Goal: Information Seeking & Learning: Learn about a topic

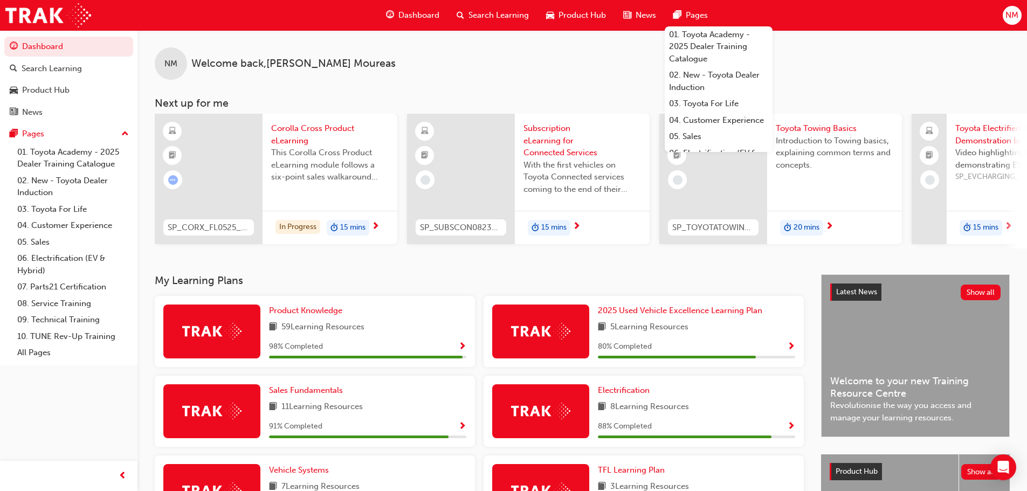
click at [471, 15] on span "Search Learning" at bounding box center [498, 15] width 60 height 12
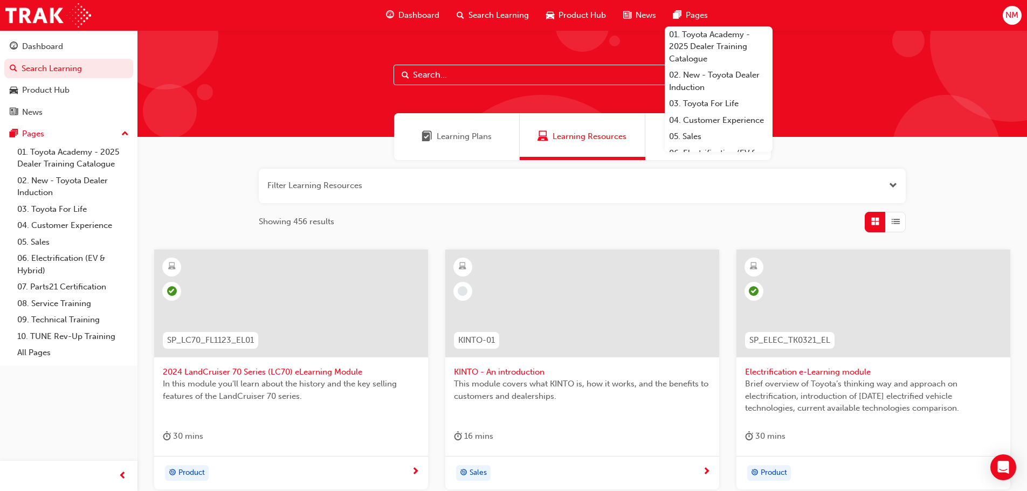
click at [489, 83] on input "text" at bounding box center [581, 75] width 377 height 20
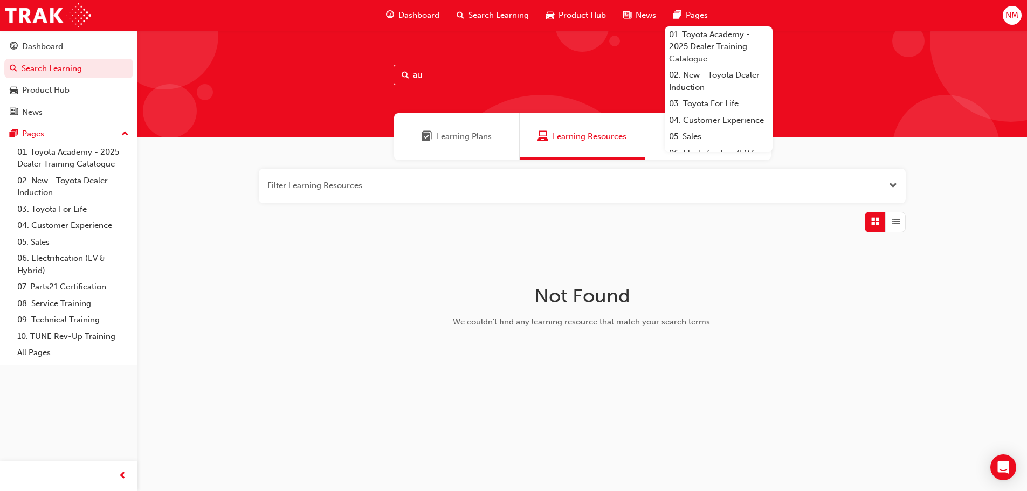
type input "a"
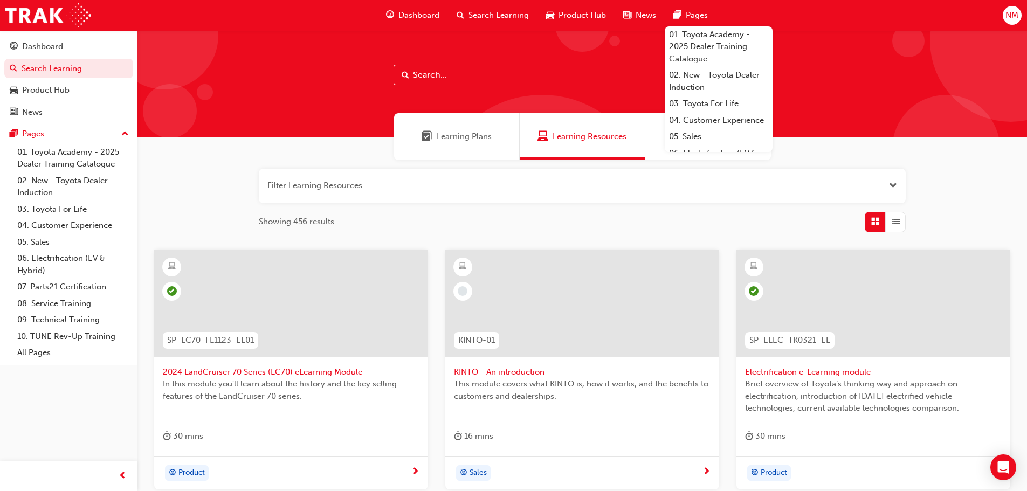
click at [436, 70] on input "text" at bounding box center [581, 75] width 377 height 20
click at [439, 69] on input "text" at bounding box center [581, 75] width 377 height 20
click at [332, 57] on div at bounding box center [581, 83] width 889 height 107
click at [452, 77] on input "text" at bounding box center [581, 75] width 377 height 20
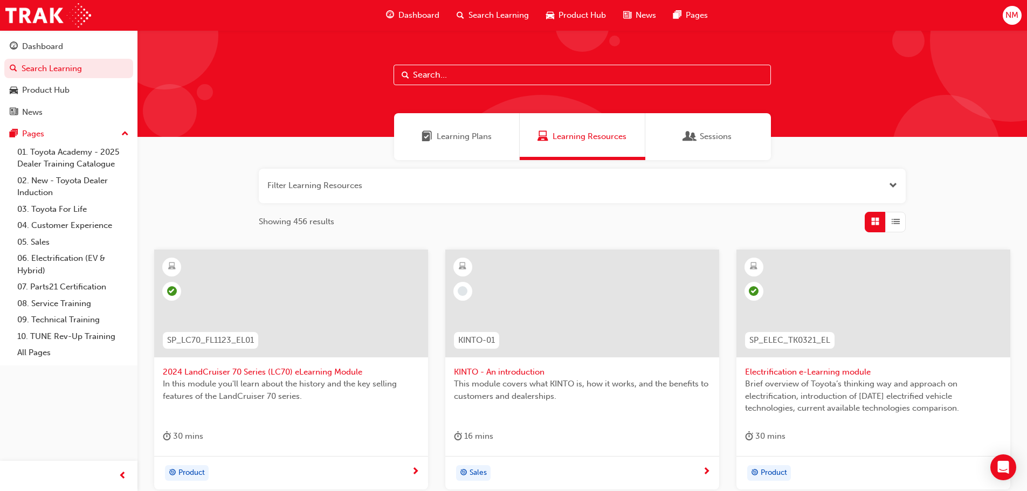
click at [481, 135] on span "Learning Plans" at bounding box center [464, 136] width 55 height 12
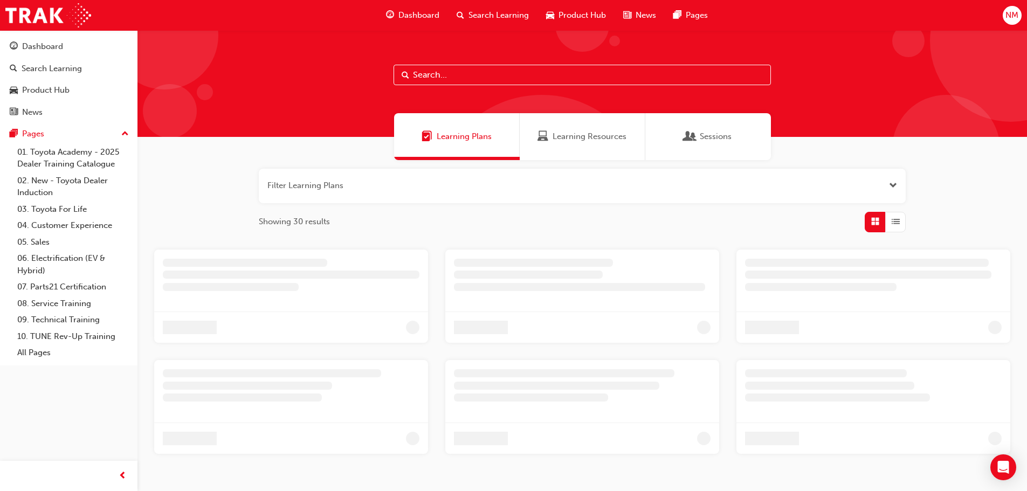
click at [555, 134] on span "Learning Resources" at bounding box center [589, 136] width 74 height 12
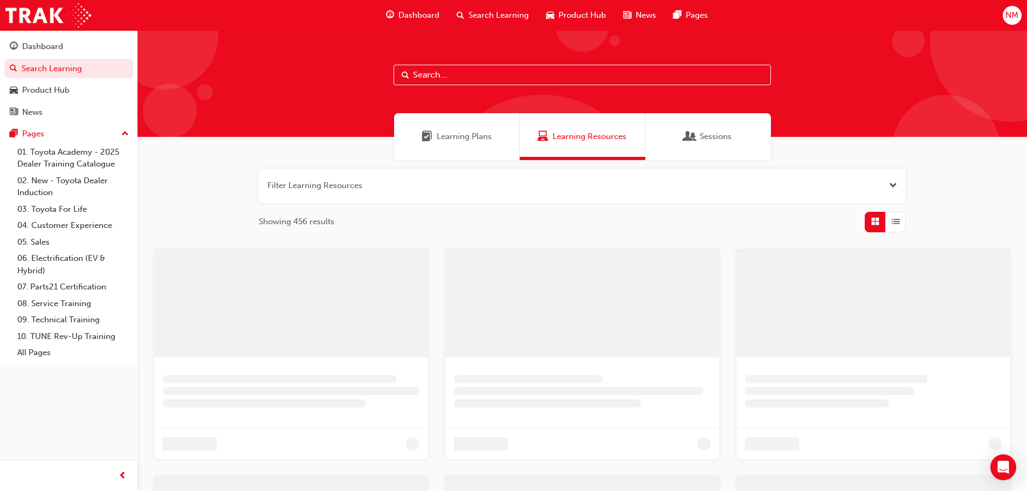
click at [514, 79] on input "text" at bounding box center [581, 75] width 377 height 20
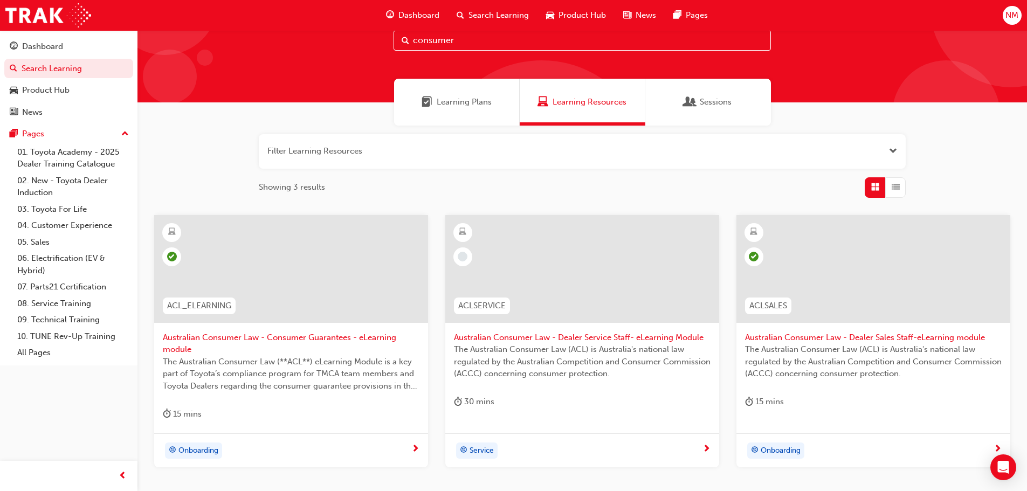
scroll to position [54, 0]
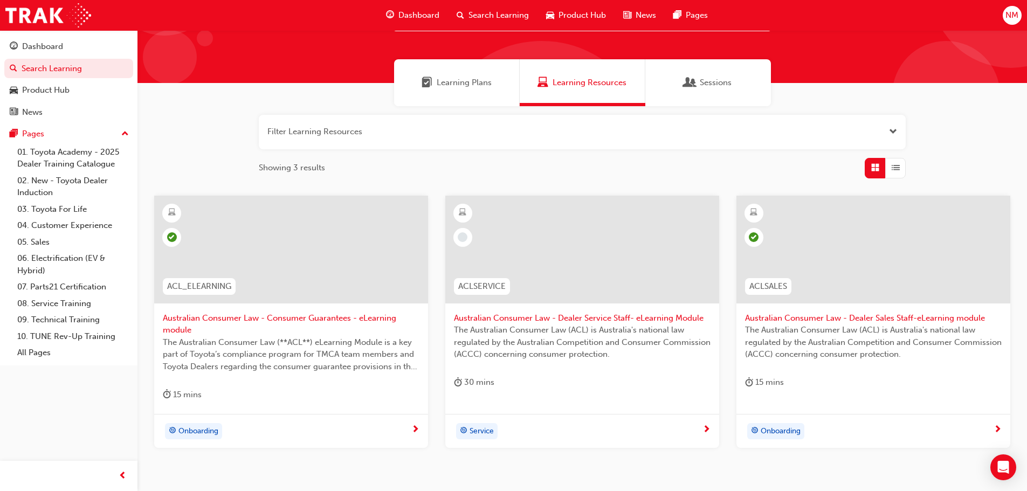
type input "consumer"
click at [294, 366] on span "The Australian Consumer Law (**ACL**) eLearning Module is a key part of Toyota’…" at bounding box center [291, 354] width 257 height 37
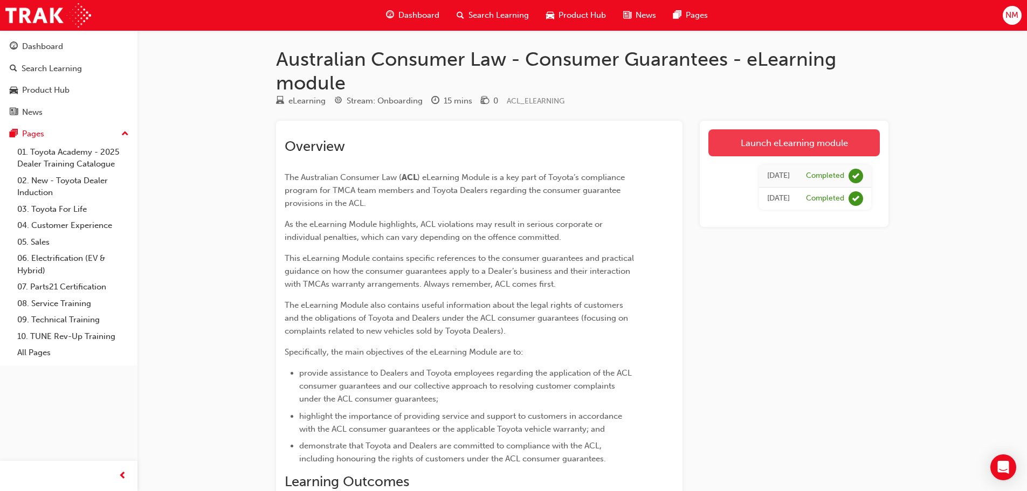
click at [814, 139] on link "Launch eLearning module" at bounding box center [793, 142] width 171 height 27
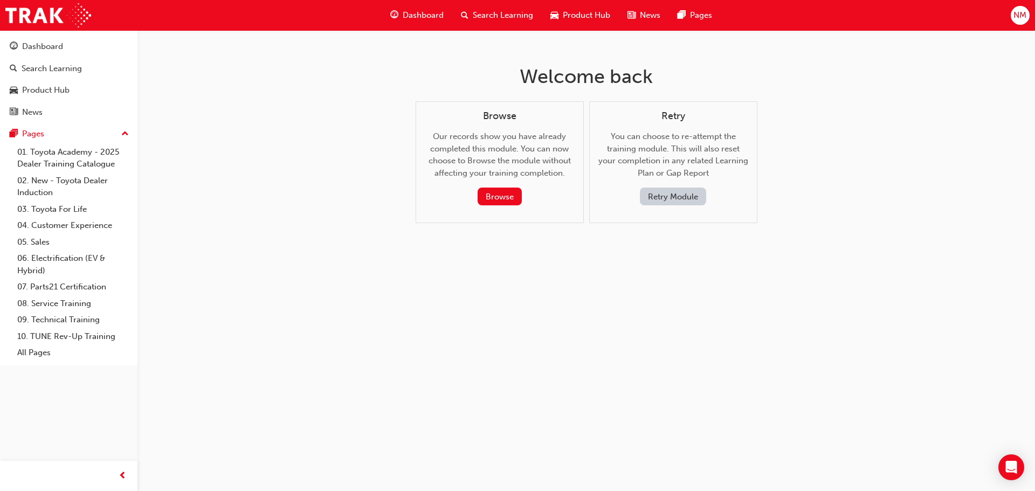
click at [662, 192] on button "Retry Module" at bounding box center [673, 197] width 66 height 18
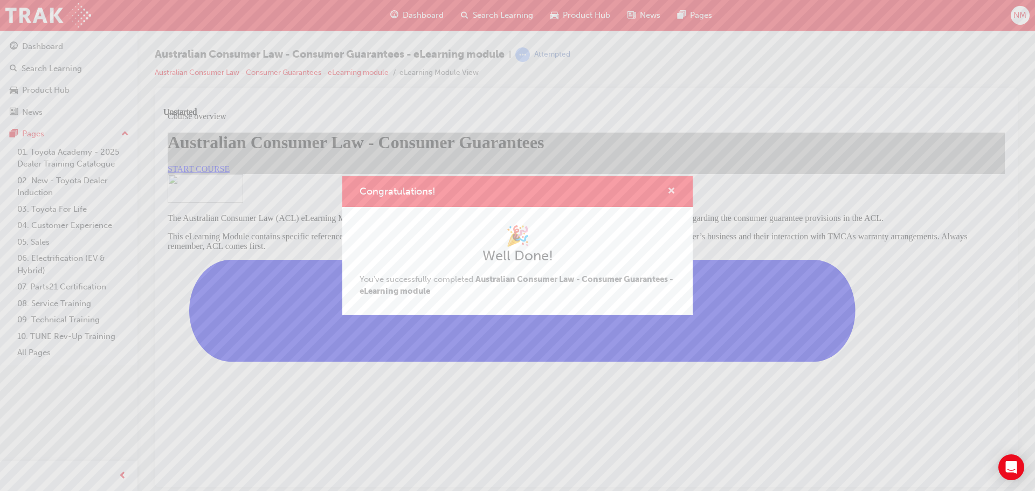
click at [675, 191] on span "cross-icon" at bounding box center [671, 192] width 8 height 10
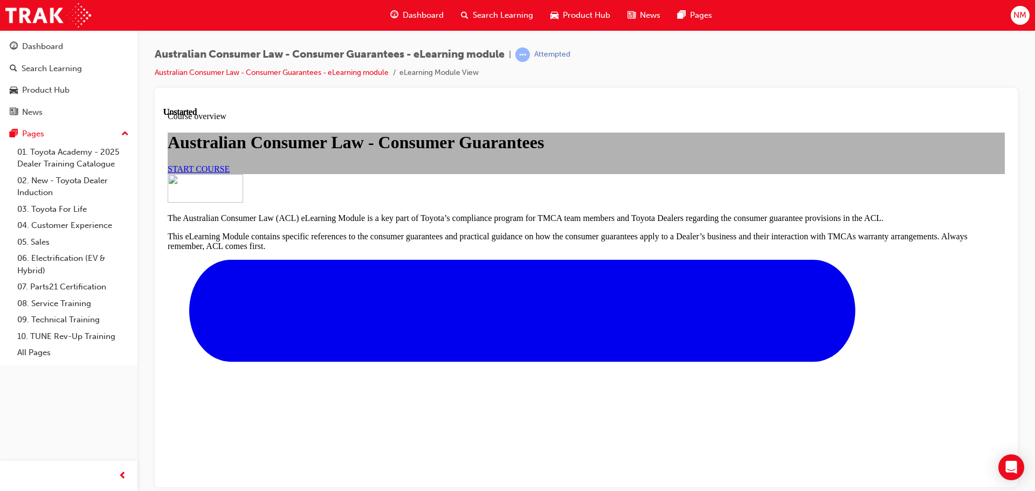
click at [230, 173] on link "START COURSE" at bounding box center [199, 168] width 62 height 9
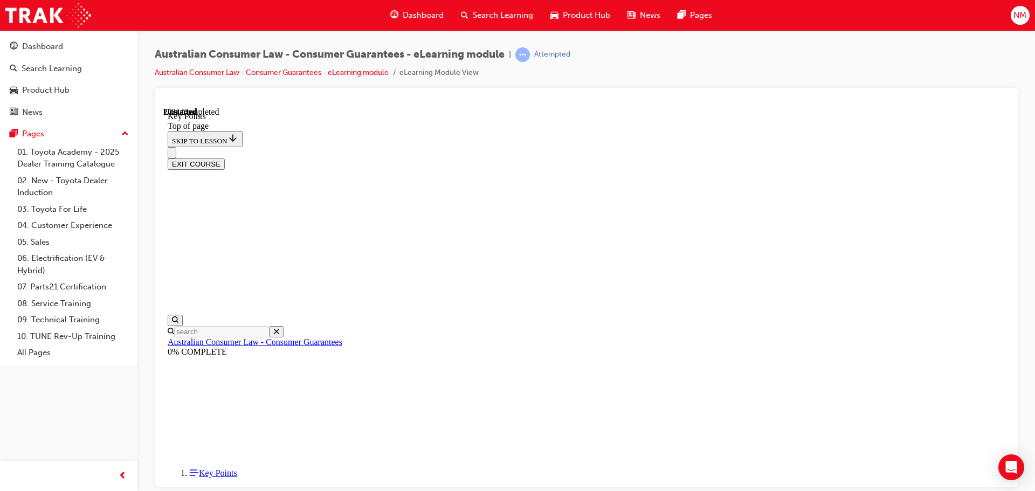
scroll to position [33, 0]
click at [59, 10] on img at bounding box center [48, 15] width 86 height 24
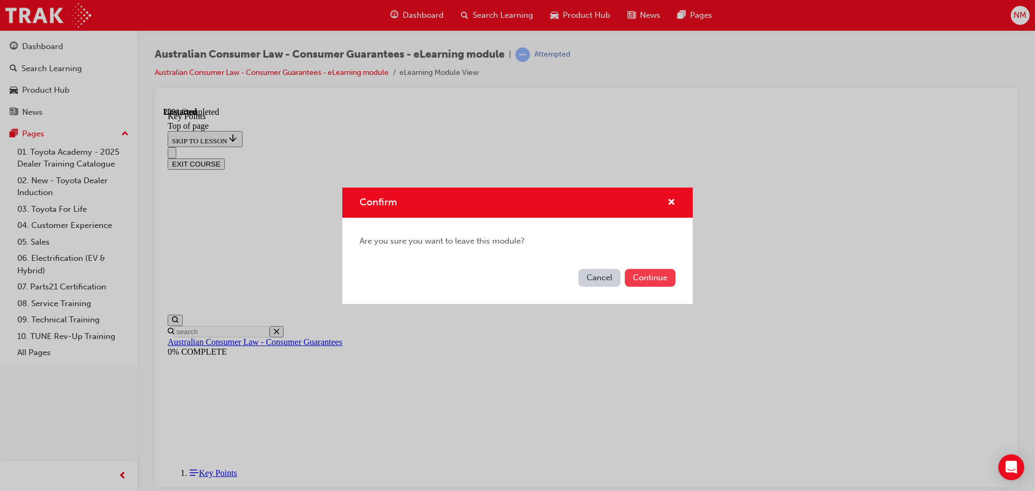
click at [655, 275] on button "Continue" at bounding box center [650, 278] width 51 height 18
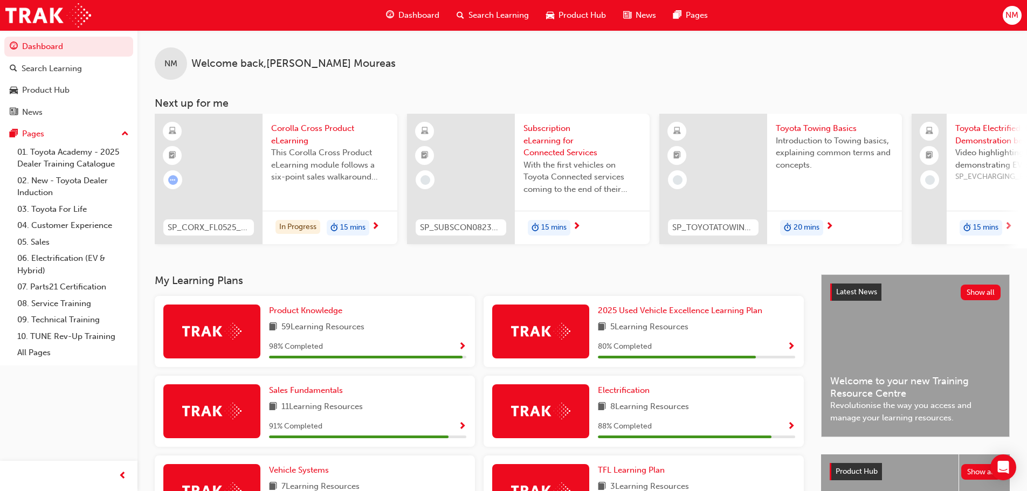
click at [470, 13] on span "Search Learning" at bounding box center [498, 15] width 60 height 12
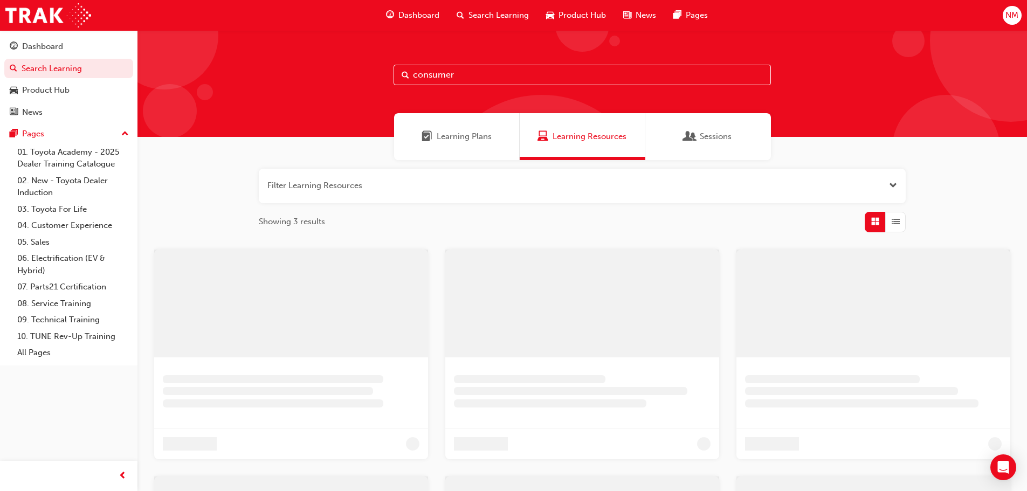
click at [412, 79] on input "consumer" at bounding box center [581, 75] width 377 height 20
click at [465, 77] on input "consumer" at bounding box center [581, 75] width 377 height 20
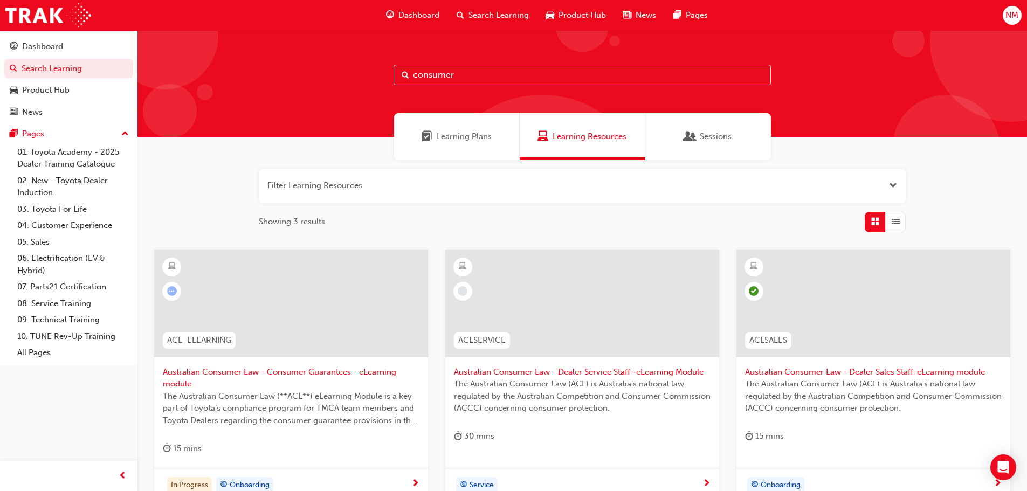
click at [270, 319] on div at bounding box center [291, 304] width 274 height 108
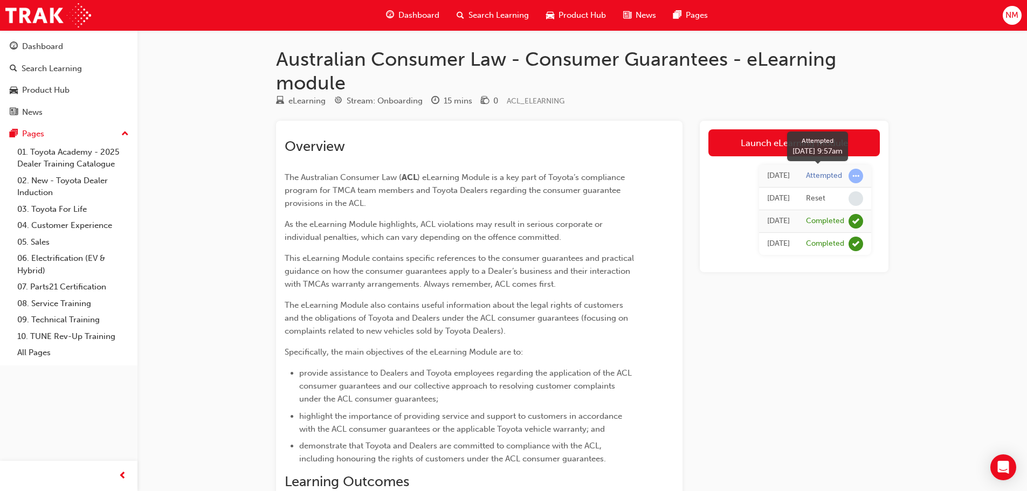
click at [857, 174] on span "learningRecordVerb_ATTEMPT-icon" at bounding box center [855, 176] width 15 height 15
click at [753, 142] on link "Launch eLearning module" at bounding box center [793, 142] width 171 height 27
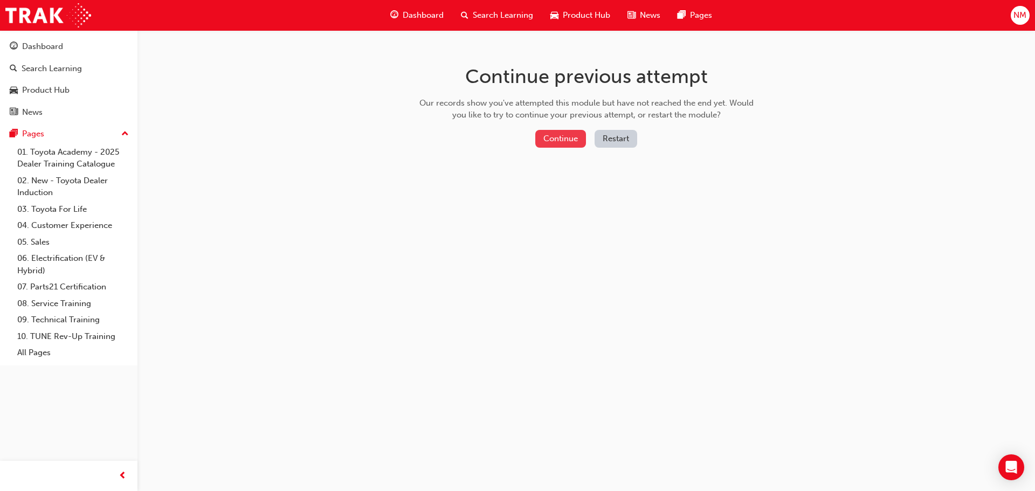
click at [571, 141] on button "Continue" at bounding box center [560, 139] width 51 height 18
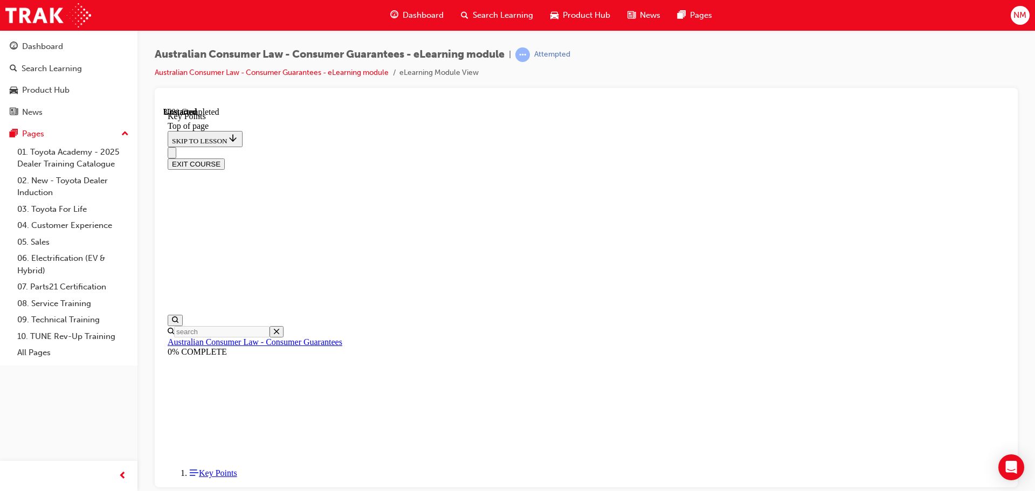
scroll to position [476, 0]
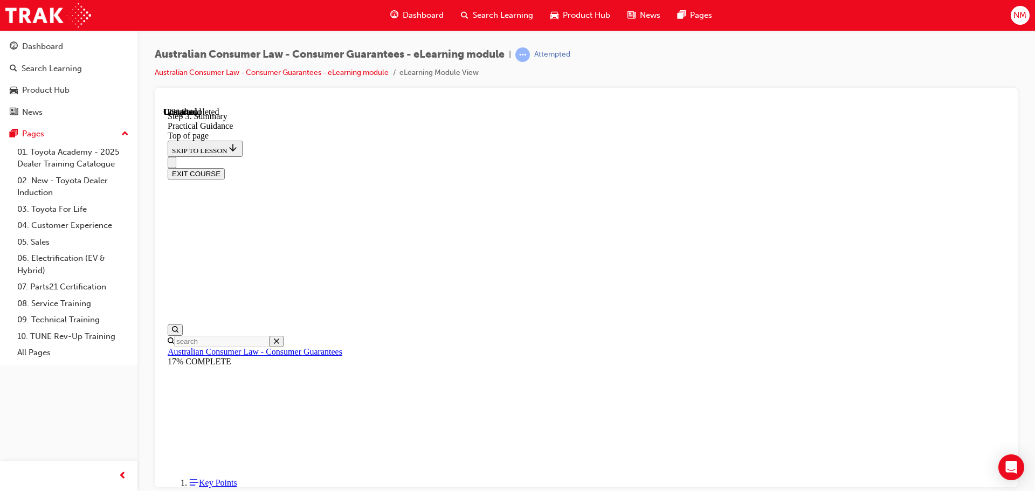
scroll to position [102, 0]
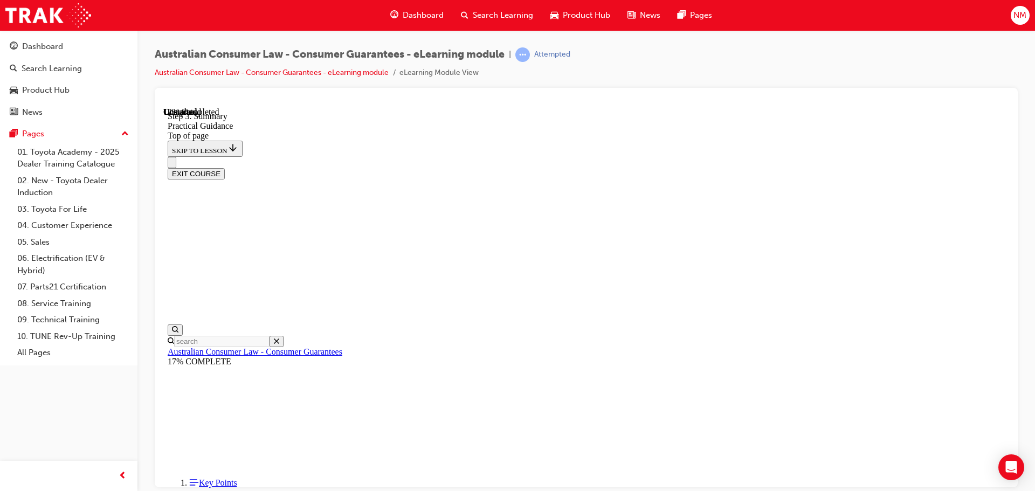
scroll to position [264, 0]
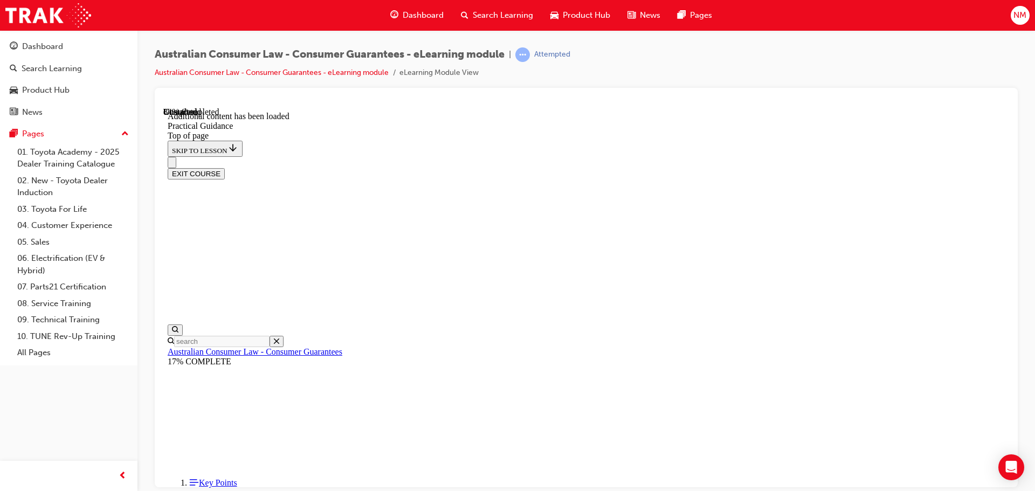
scroll to position [2242, 0]
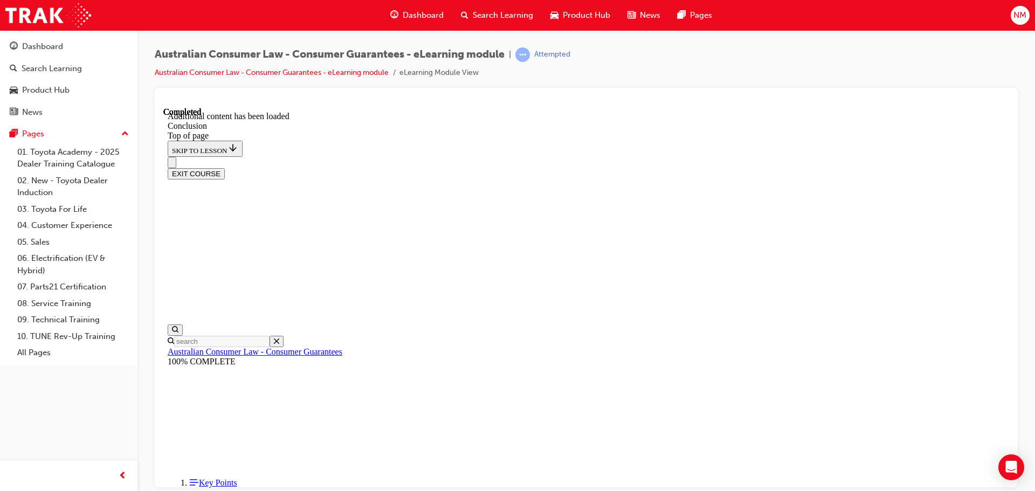
scroll to position [86, 0]
click at [225, 168] on button "EXIT COURSE" at bounding box center [196, 173] width 57 height 11
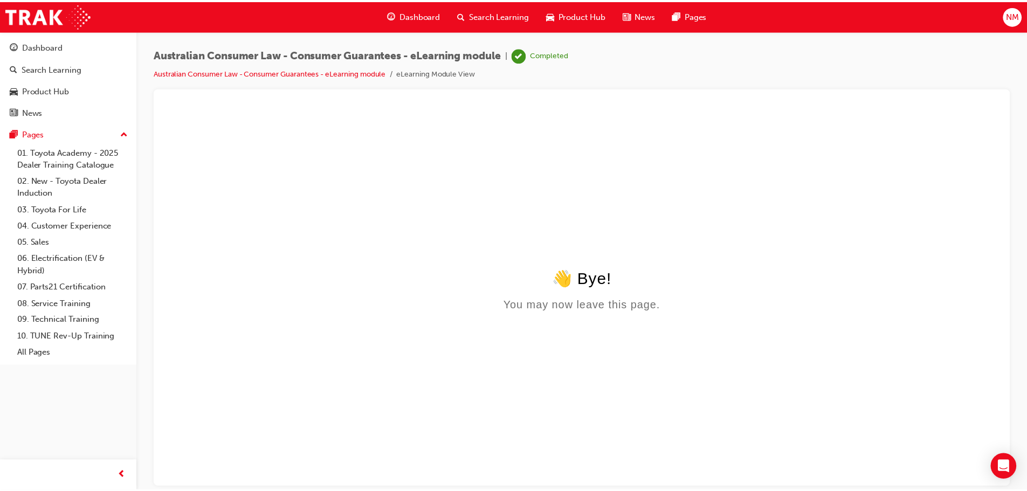
scroll to position [0, 0]
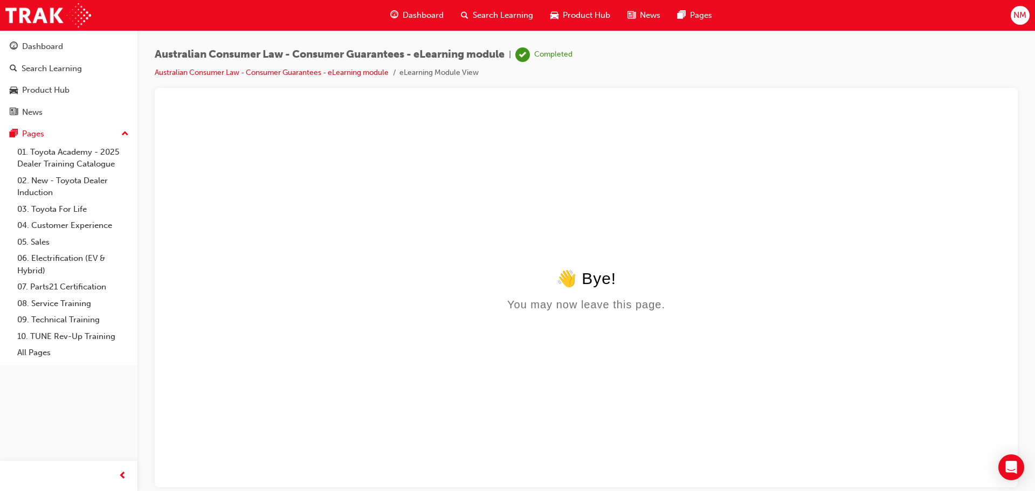
click at [486, 15] on span "Search Learning" at bounding box center [503, 15] width 60 height 12
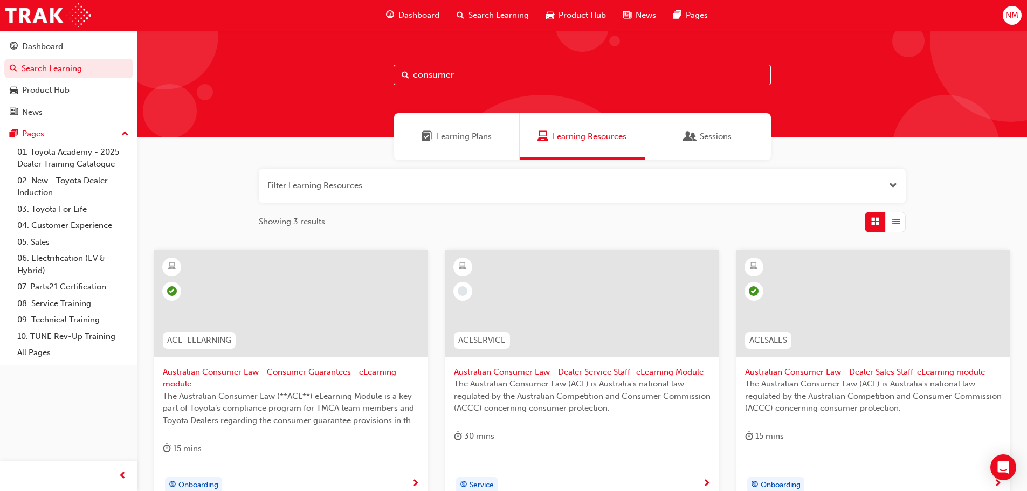
click at [344, 322] on div at bounding box center [291, 304] width 274 height 108
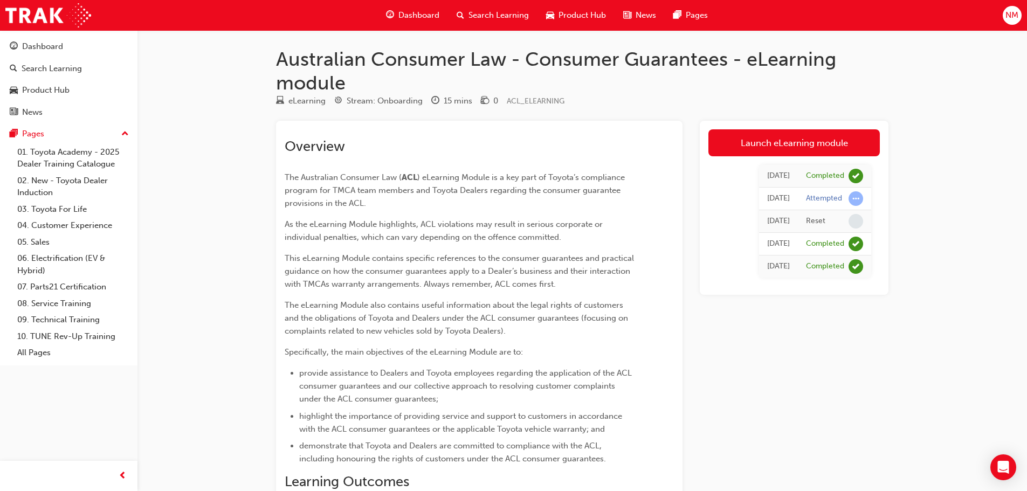
click at [474, 13] on span "Search Learning" at bounding box center [498, 15] width 60 height 12
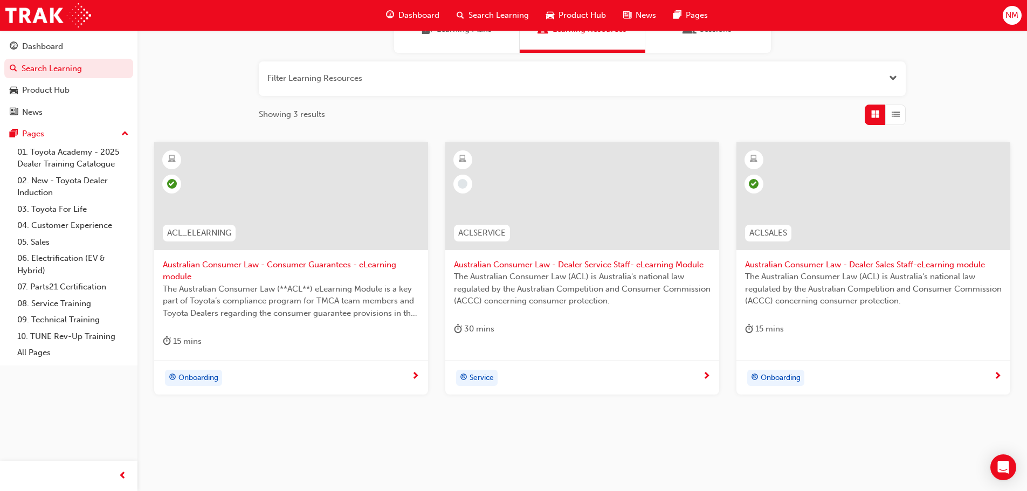
scroll to position [108, 0]
click at [880, 163] on div at bounding box center [873, 196] width 274 height 108
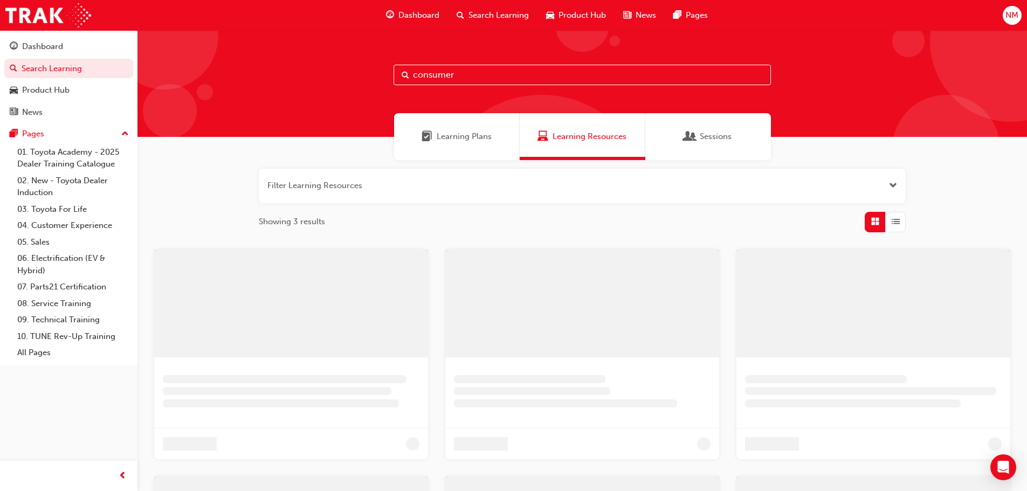
scroll to position [108, 0]
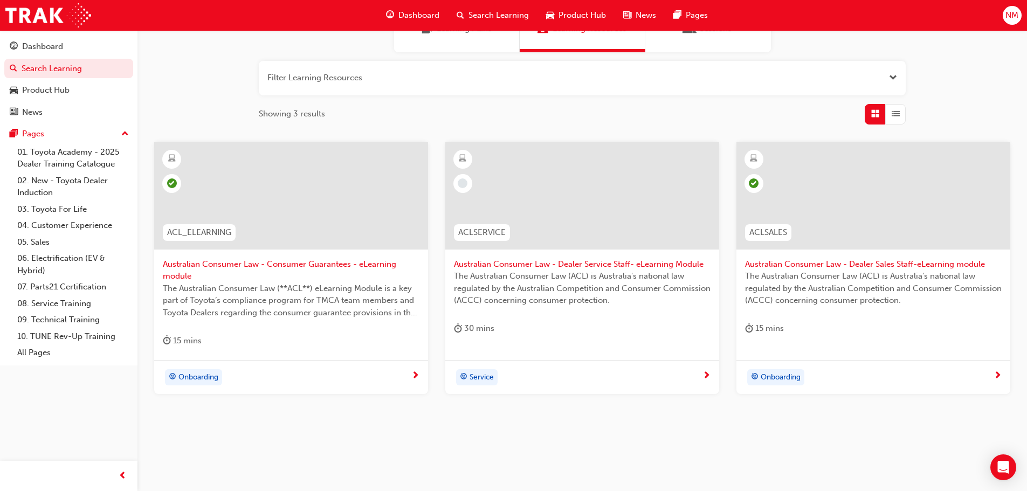
click at [534, 188] on div at bounding box center [582, 196] width 274 height 108
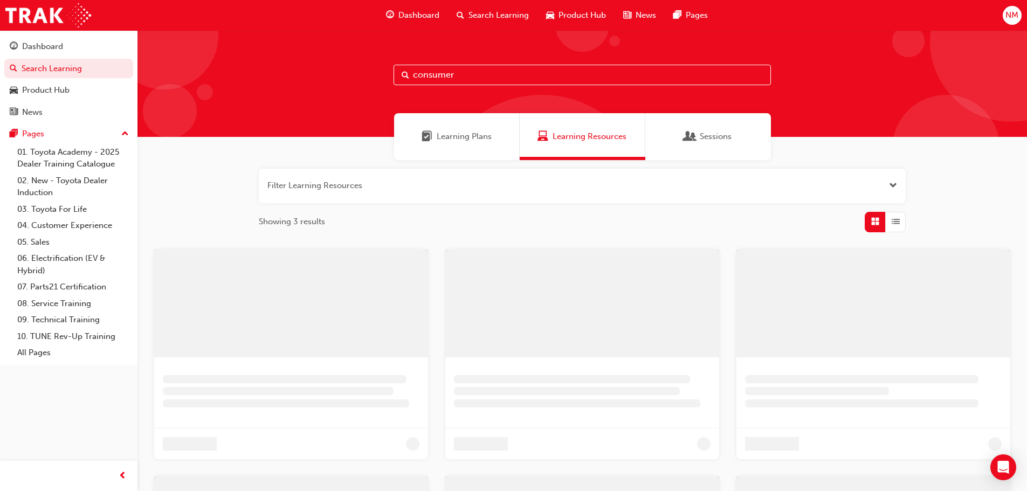
scroll to position [108, 0]
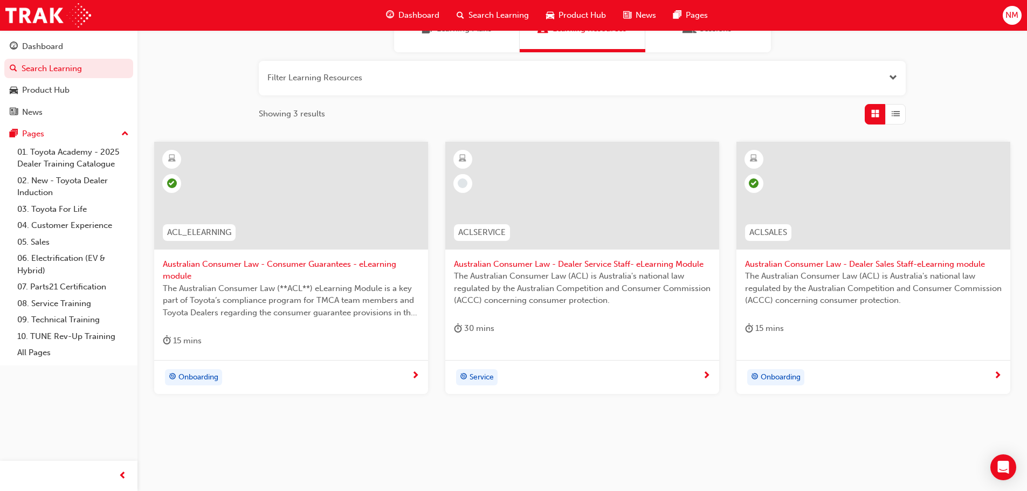
click at [909, 211] on div at bounding box center [873, 196] width 274 height 108
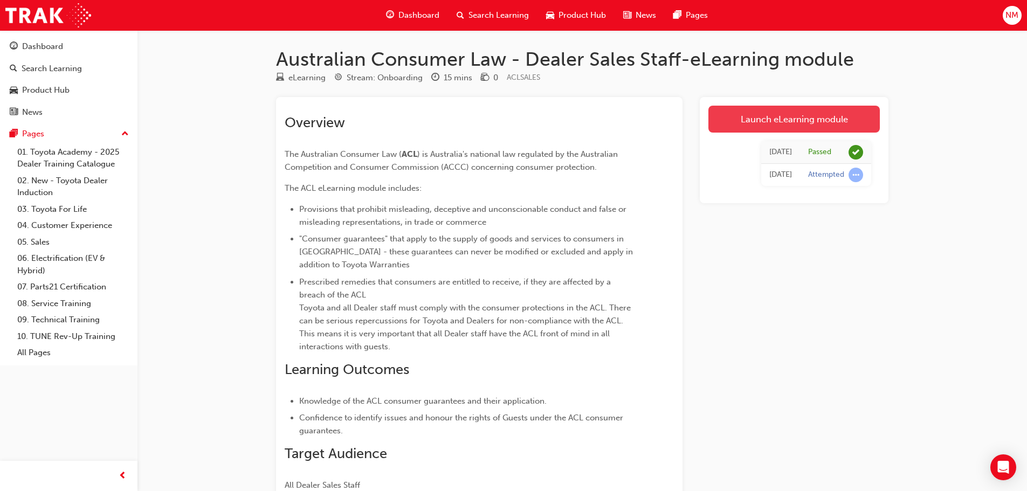
click at [813, 113] on link "Launch eLearning module" at bounding box center [793, 119] width 171 height 27
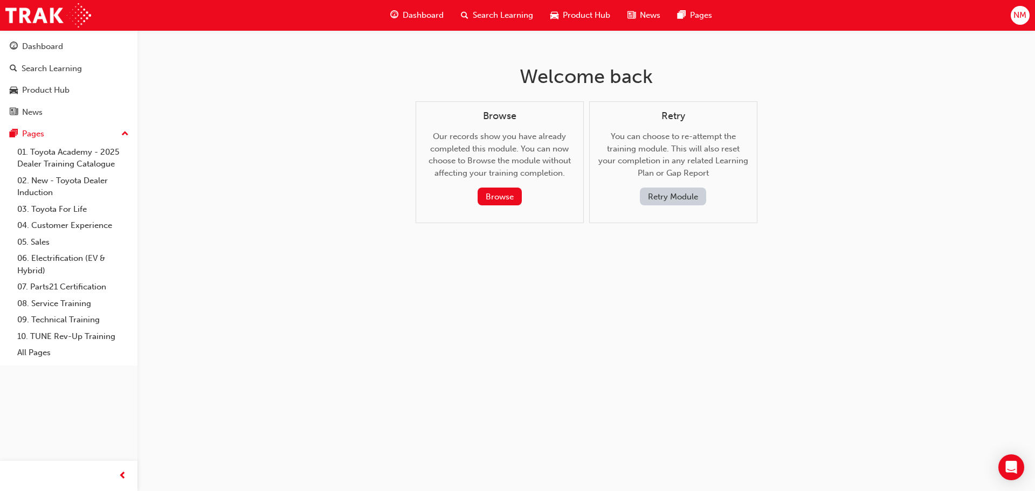
click at [662, 194] on button "Retry Module" at bounding box center [673, 197] width 66 height 18
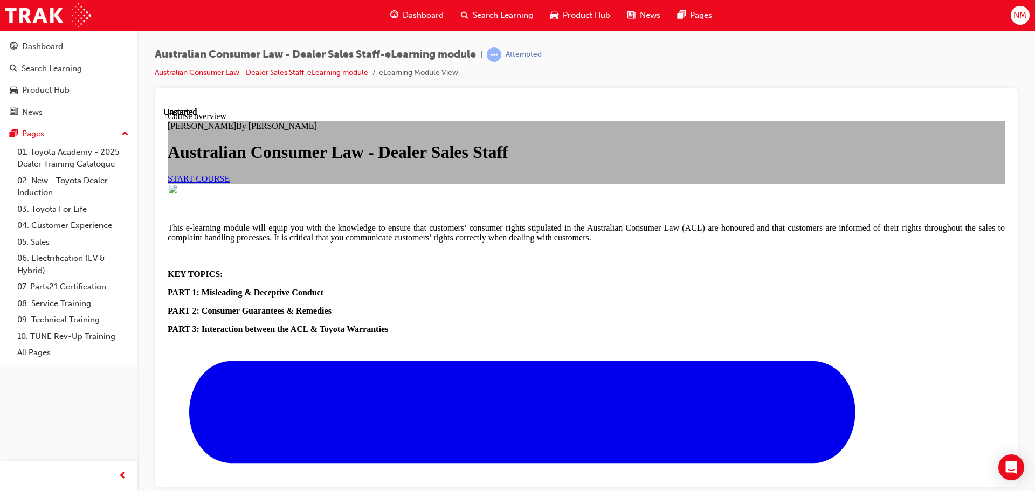
click at [230, 183] on link "START COURSE" at bounding box center [199, 178] width 62 height 9
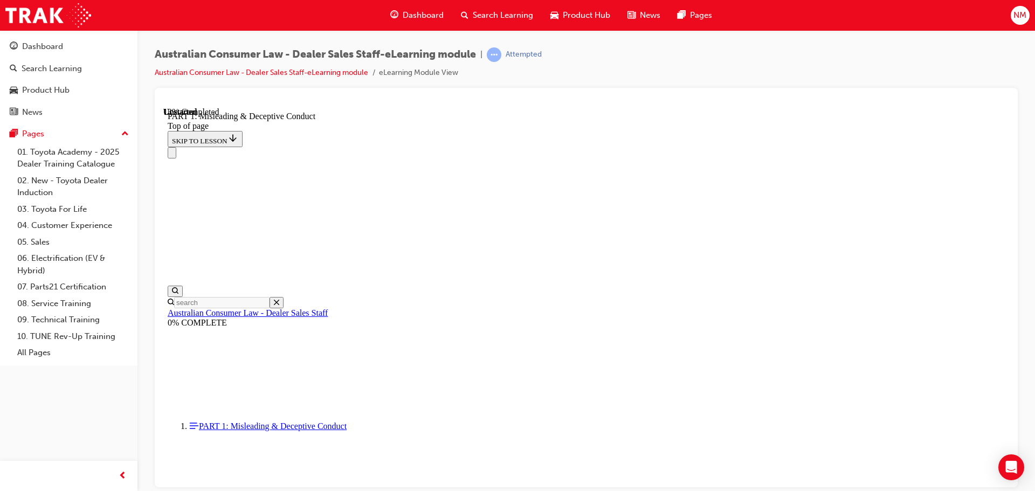
scroll to position [806, 0]
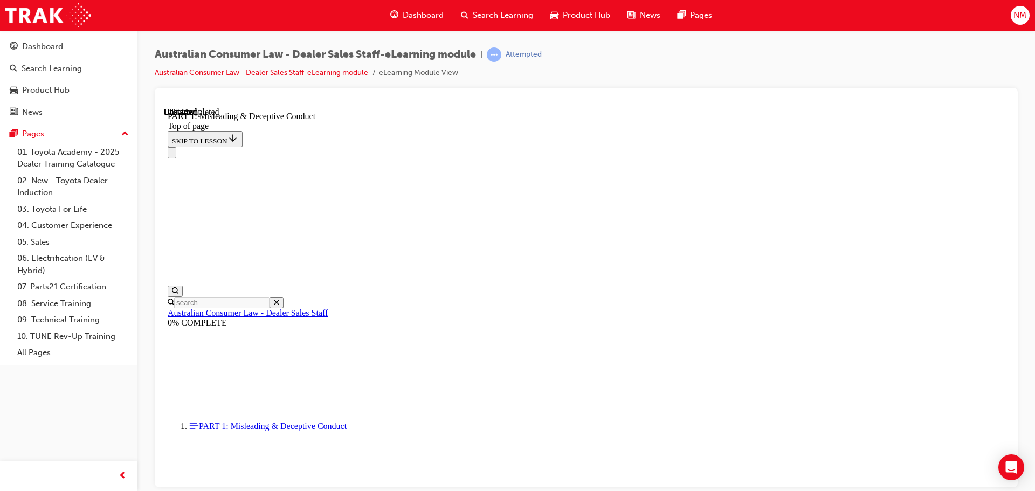
scroll to position [727, 0]
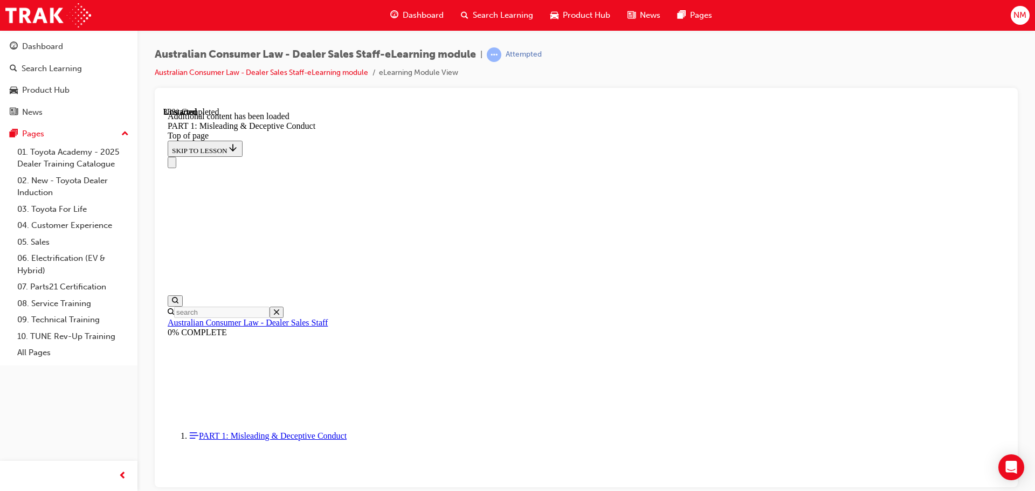
scroll to position [1295, 0]
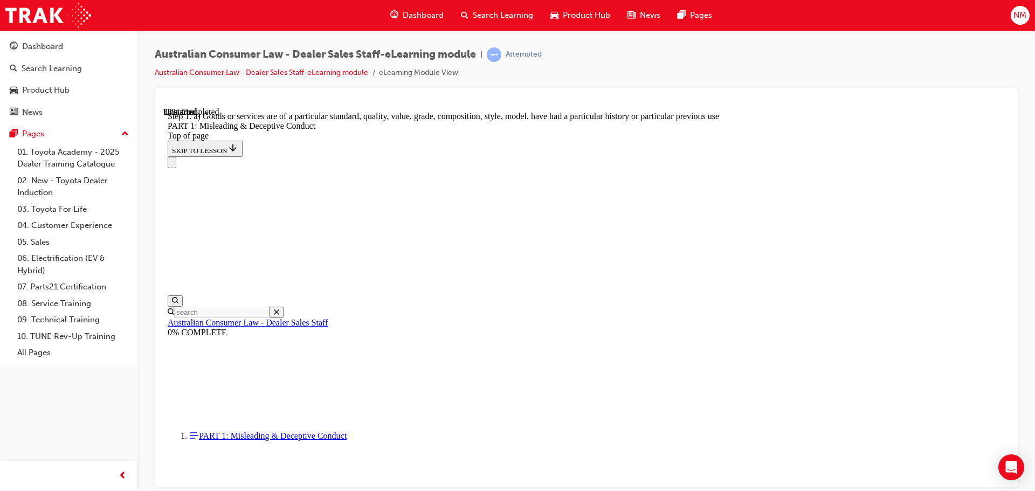
scroll to position [1240, 0]
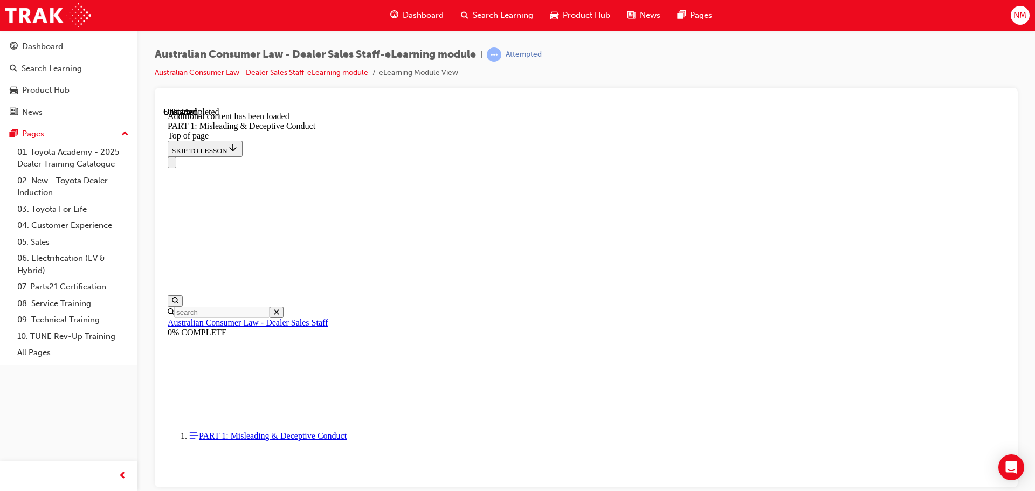
scroll to position [2127, 0]
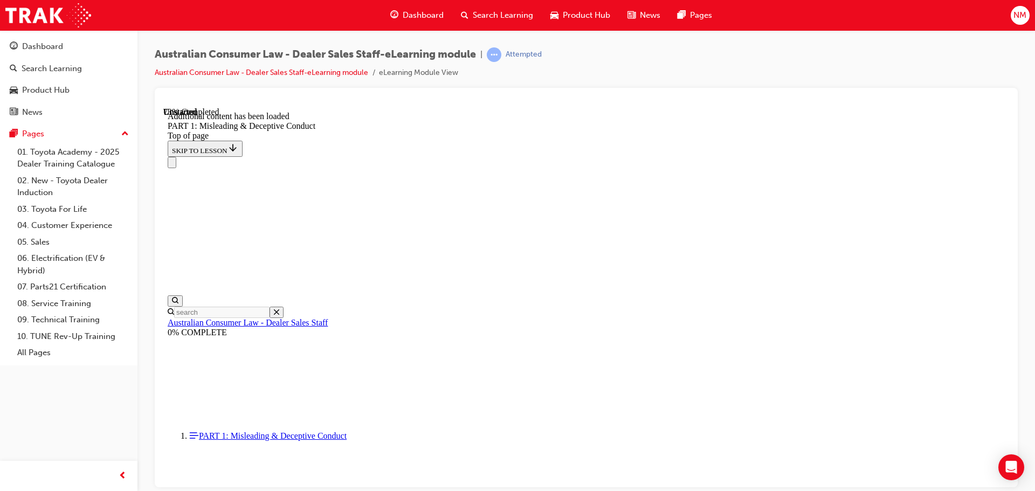
scroll to position [2633, 0]
click button "START"
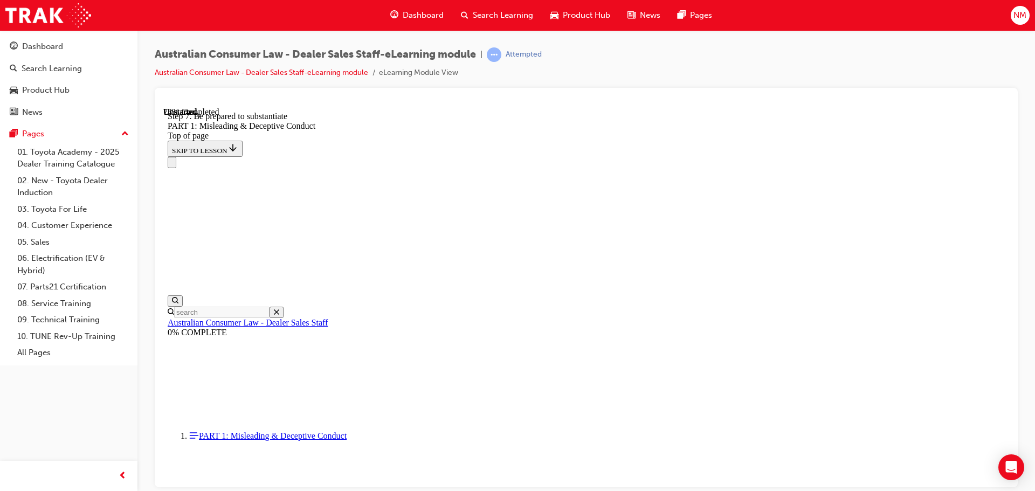
click button "START"
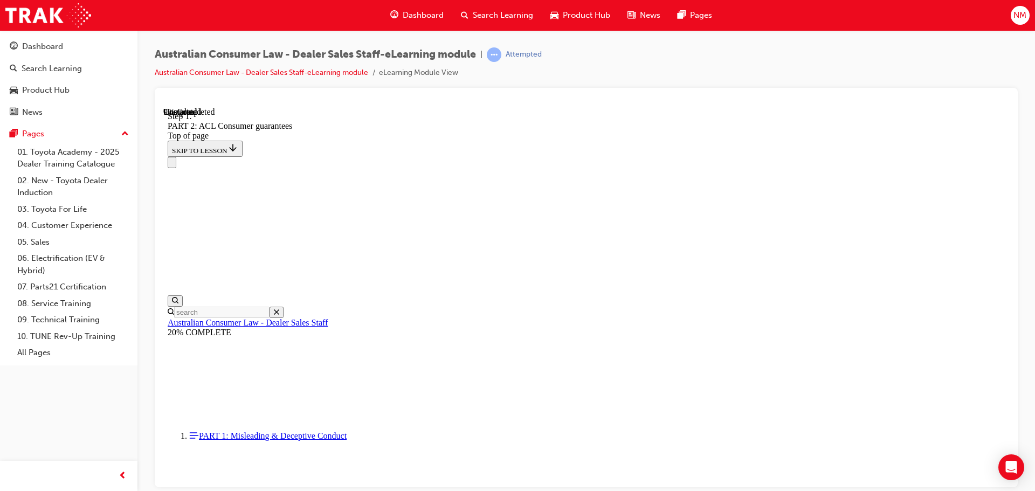
scroll to position [1747, 0]
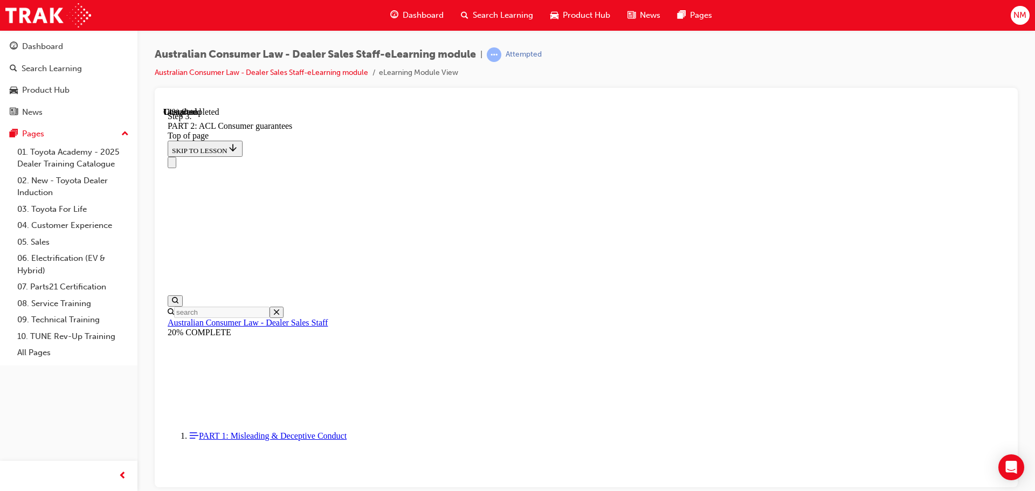
drag, startPoint x: 789, startPoint y: 319, endPoint x: 792, endPoint y: 326, distance: 7.5
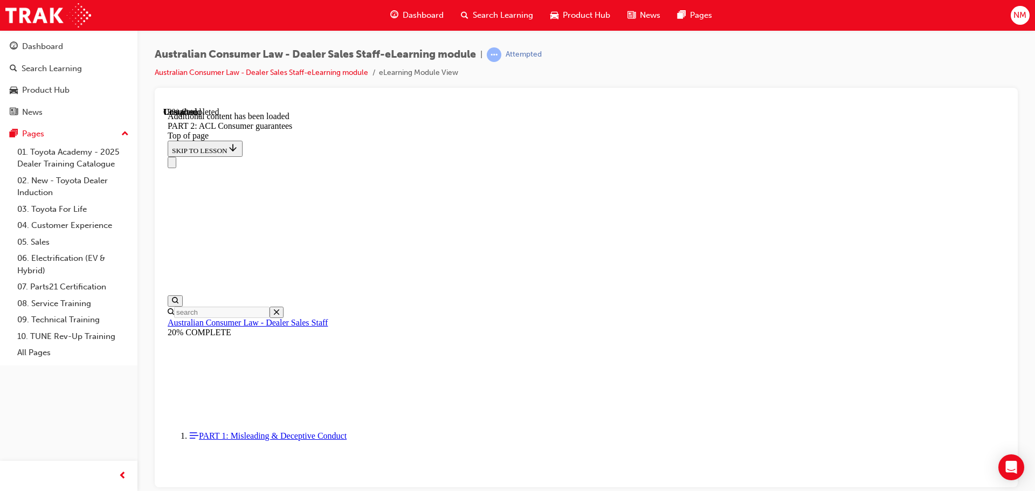
drag, startPoint x: 625, startPoint y: 405, endPoint x: 623, endPoint y: 411, distance: 5.8
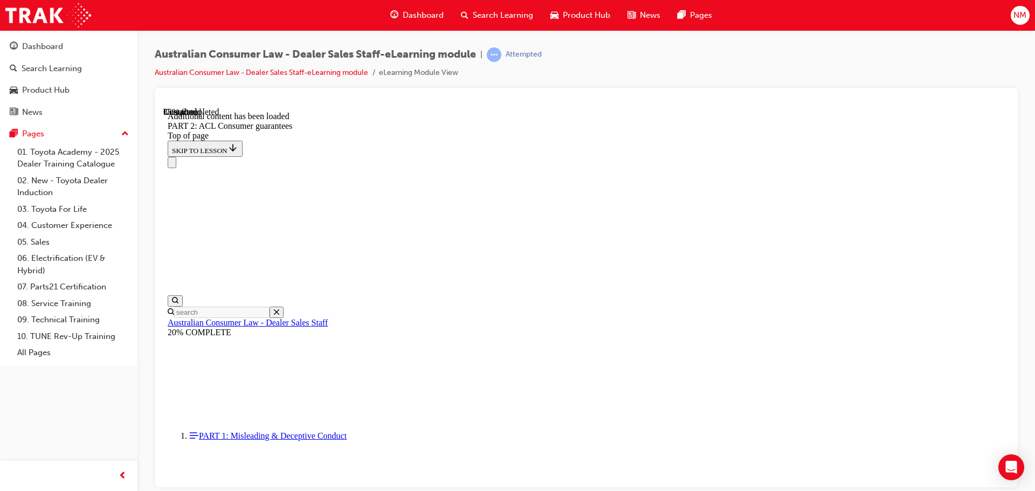
scroll to position [4585, 0]
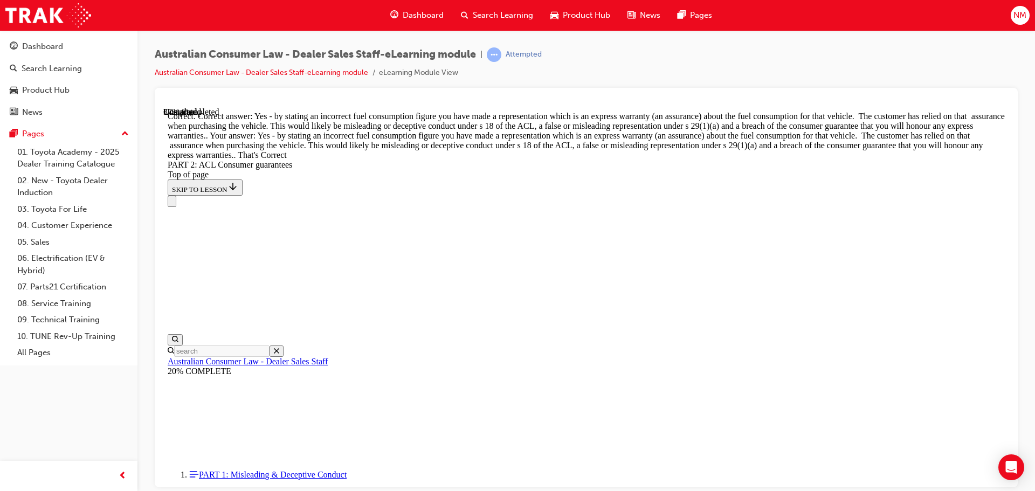
scroll to position [4909, 0]
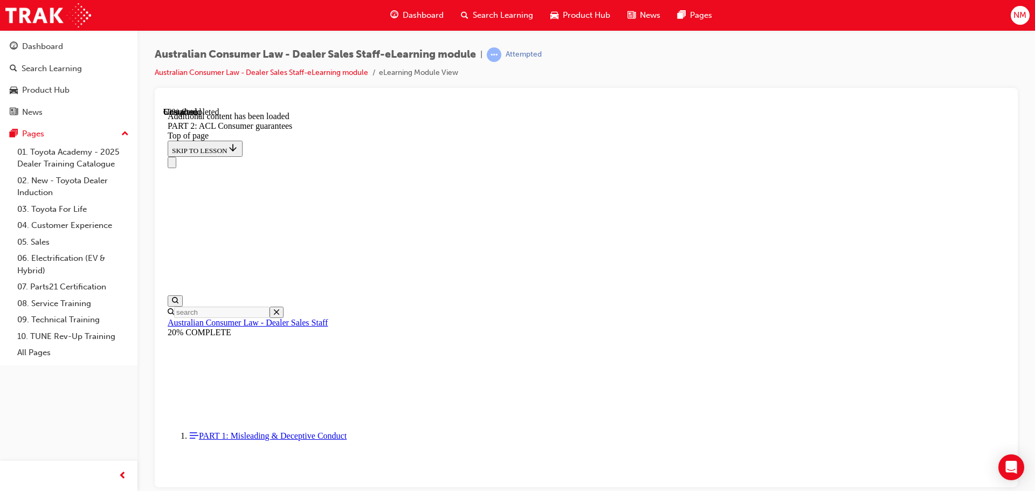
scroll to position [6701, 0]
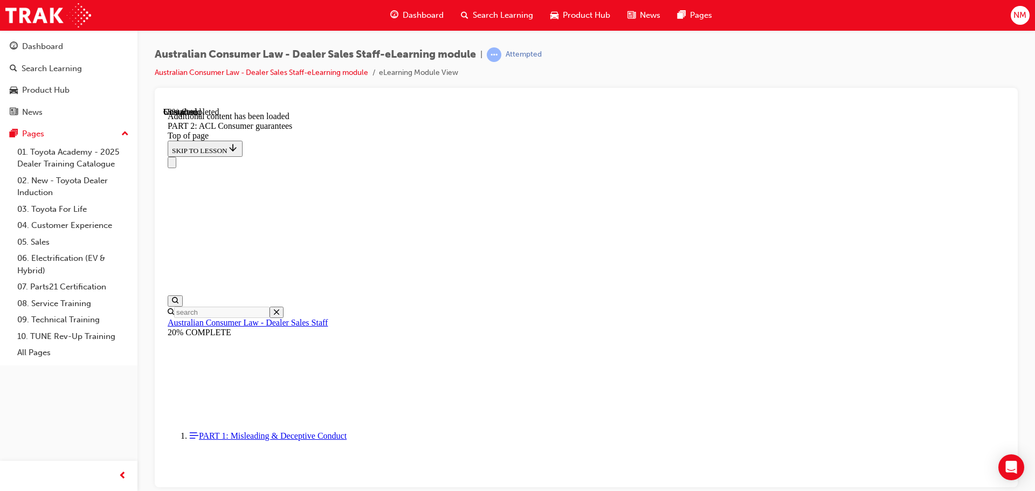
scroll to position [7043, 0]
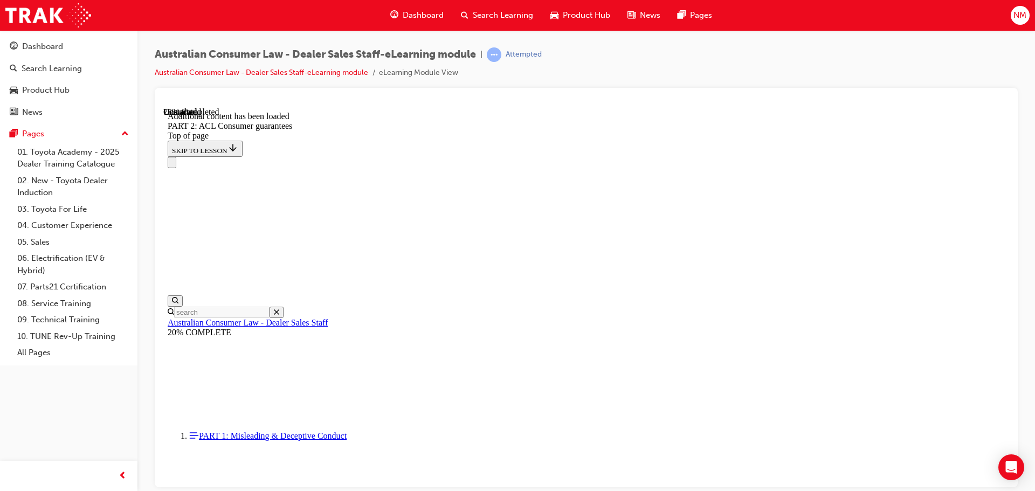
drag, startPoint x: 824, startPoint y: 357, endPoint x: 809, endPoint y: 357, distance: 15.1
drag, startPoint x: 813, startPoint y: 326, endPoint x: 821, endPoint y: 327, distance: 8.2
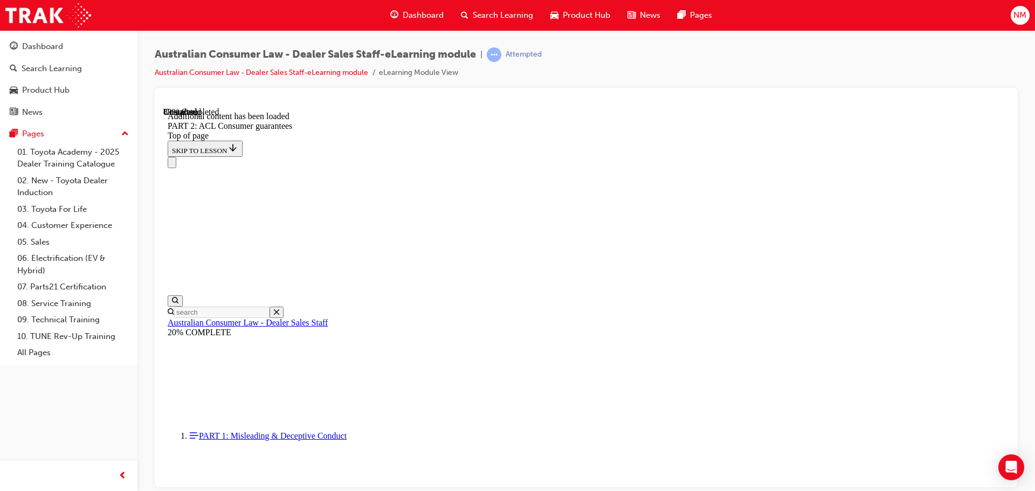
scroll to position [11716, 0]
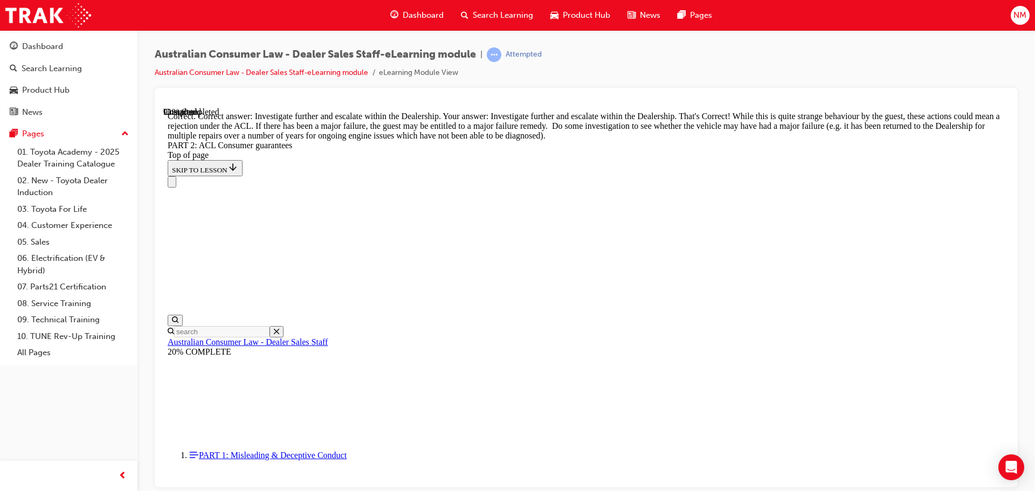
scroll to position [11931, 0]
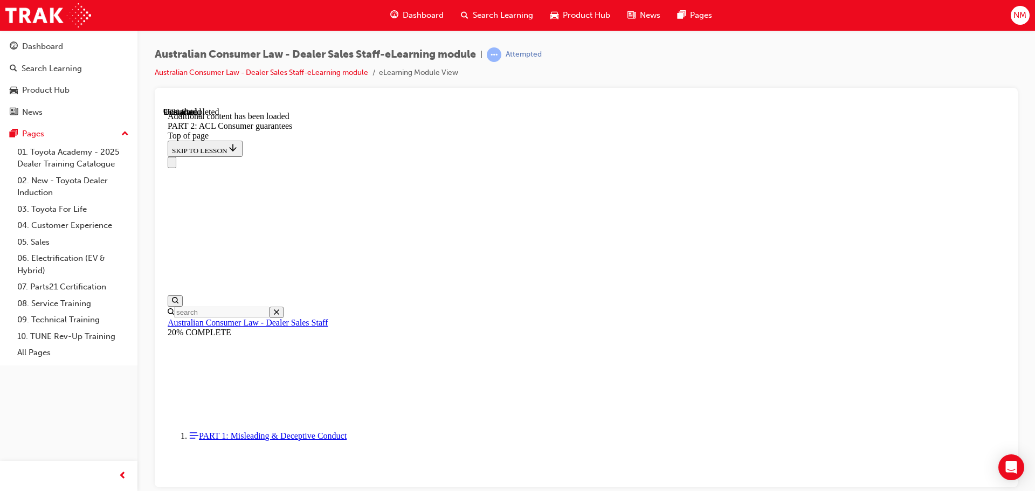
scroll to position [12885, 0]
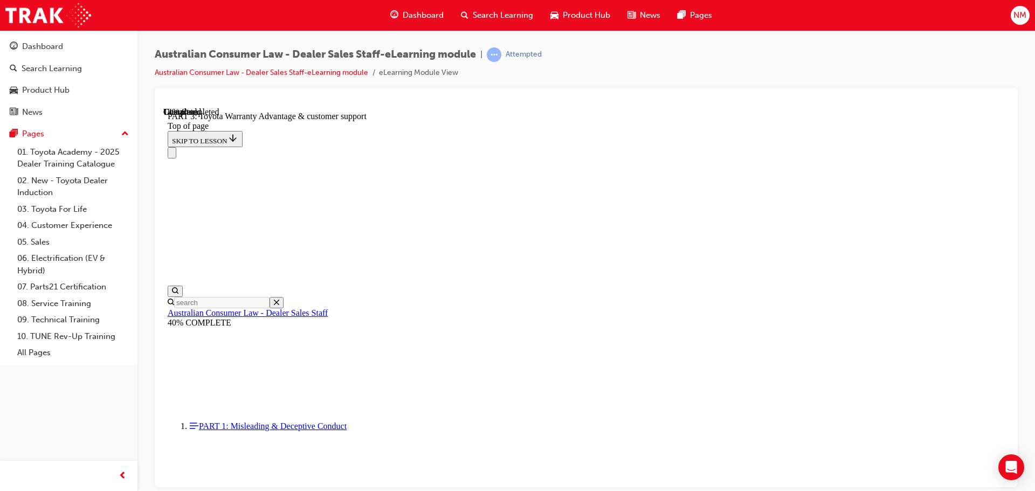
scroll to position [626, 0]
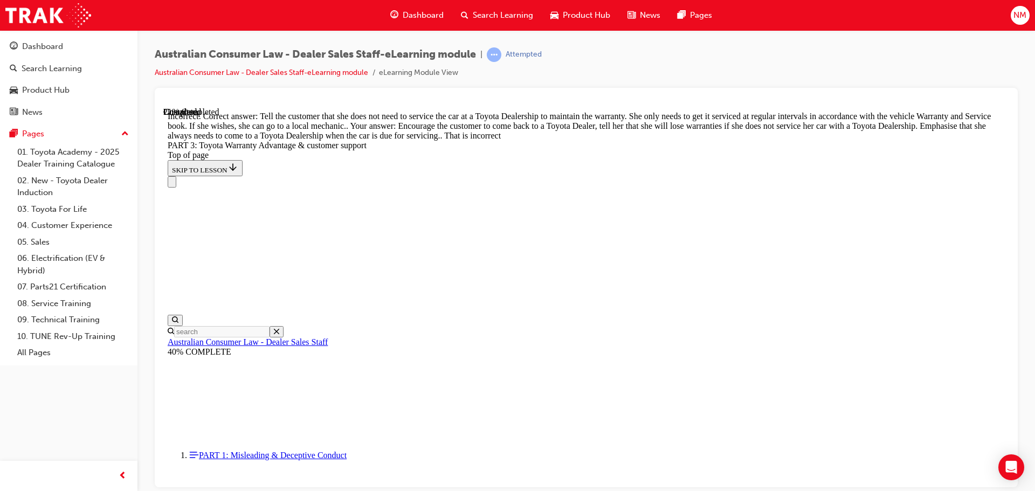
scroll to position [913, 0]
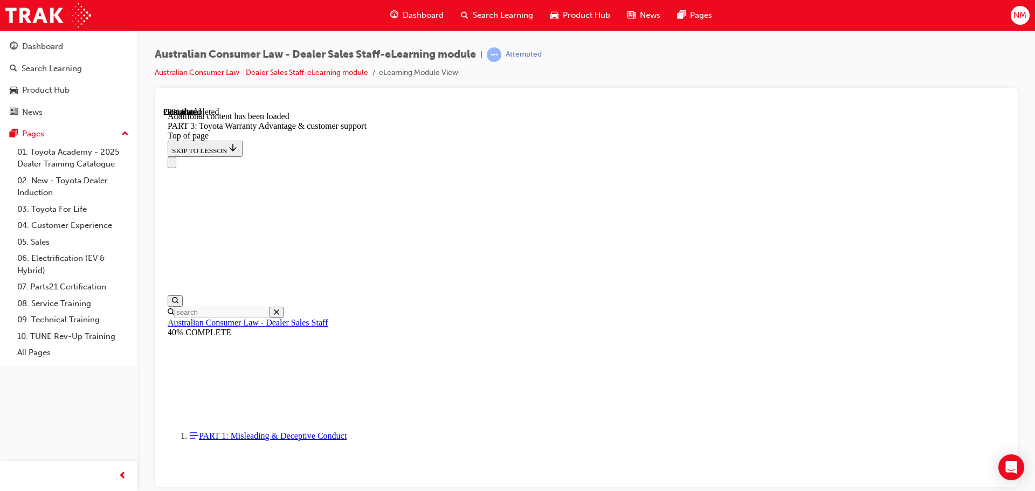
scroll to position [1258, 0]
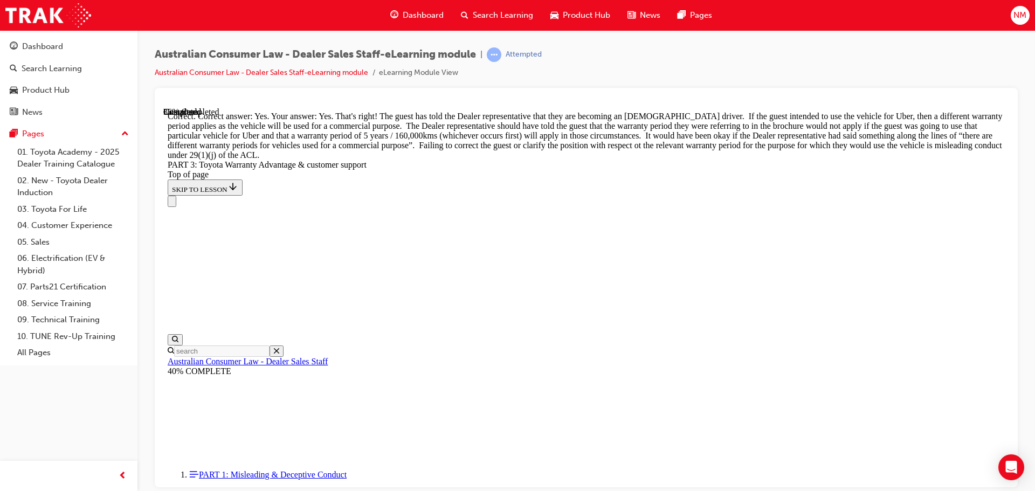
scroll to position [1581, 0]
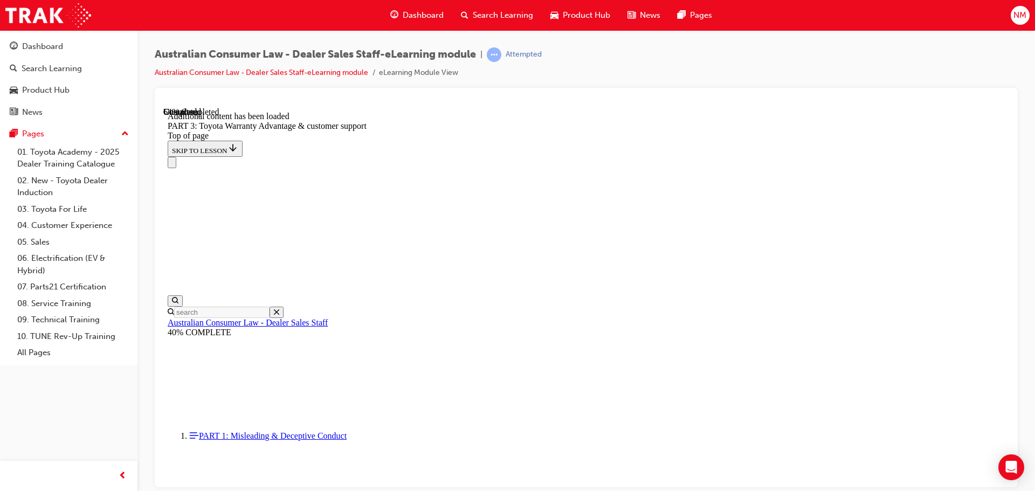
scroll to position [2814, 0]
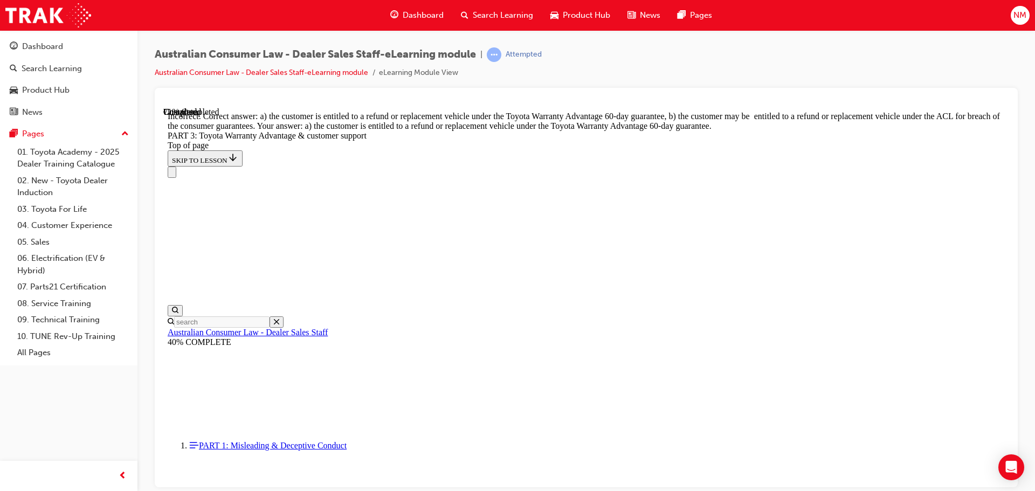
scroll to position [3001, 0]
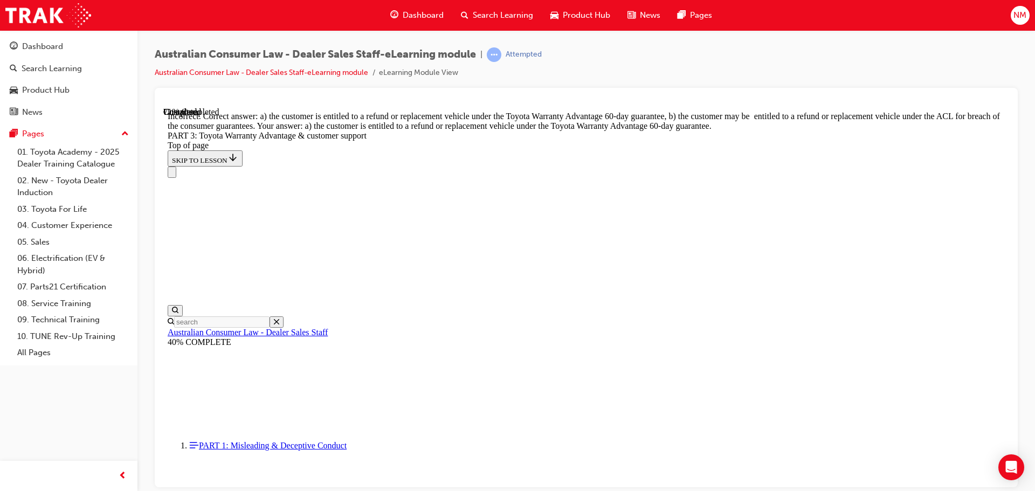
scroll to position [2956, 0]
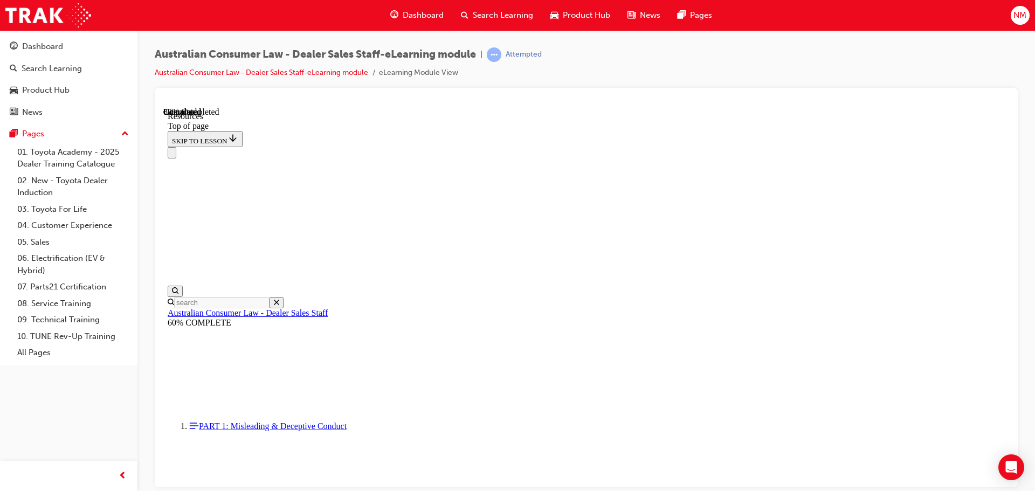
scroll to position [552, 0]
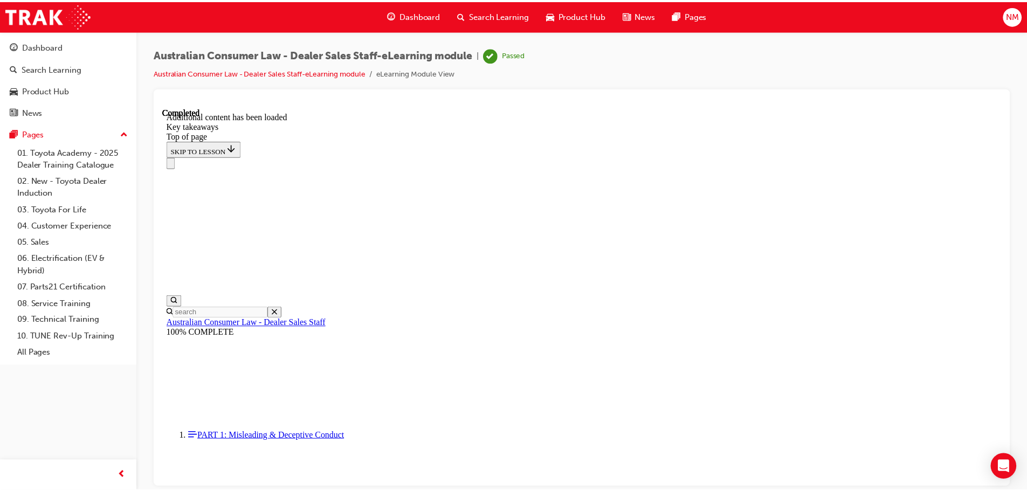
scroll to position [0, 0]
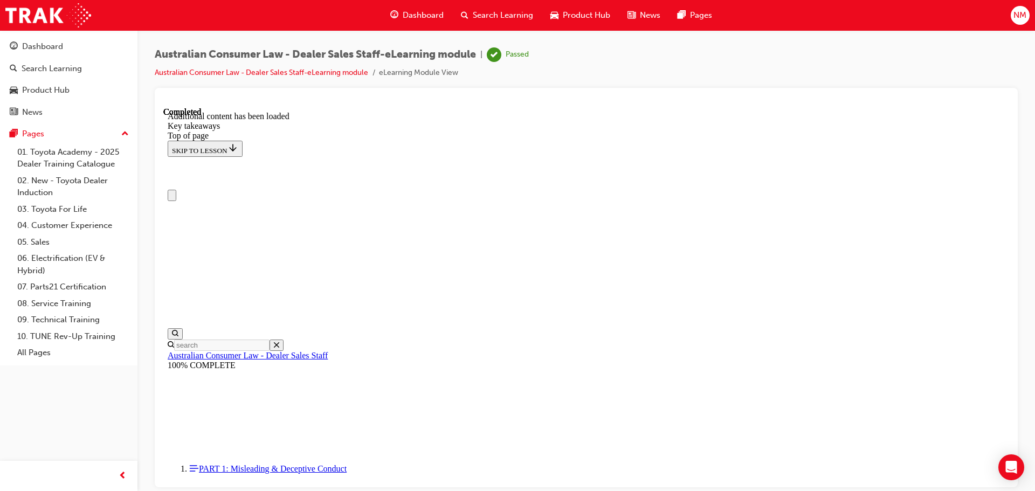
click at [480, 14] on span "Search Learning" at bounding box center [503, 15] width 60 height 12
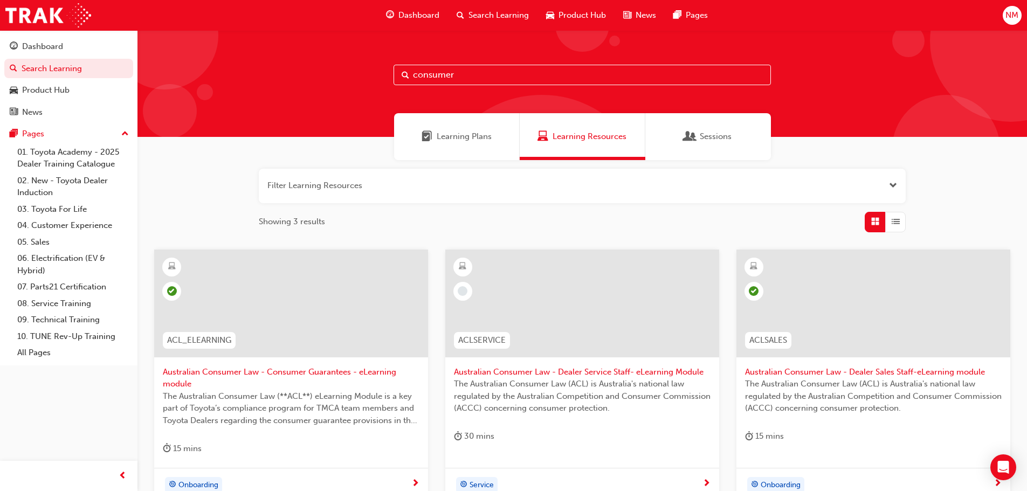
click at [838, 306] on div at bounding box center [873, 304] width 274 height 108
